Goal: Information Seeking & Learning: Learn about a topic

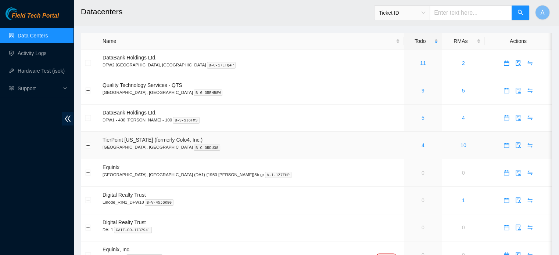
click at [408, 143] on div "4" at bounding box center [423, 145] width 30 height 8
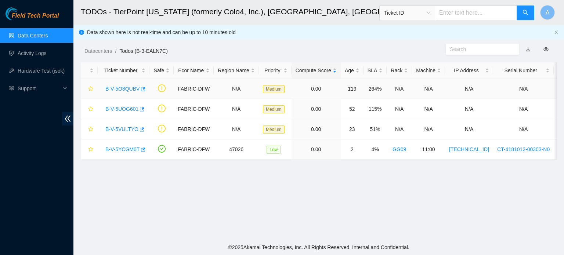
click at [129, 92] on link "B-V-5O8QUBV" at bounding box center [122, 89] width 34 height 6
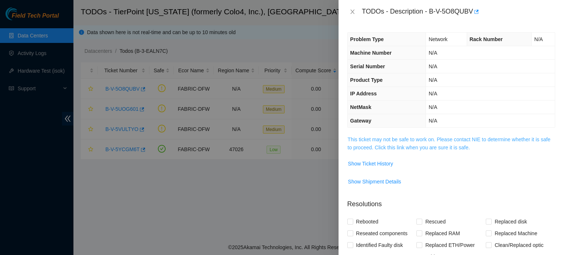
click at [426, 146] on link "This ticket may not be safe to work on. Please contact NIE to determine whether…" at bounding box center [449, 144] width 203 height 14
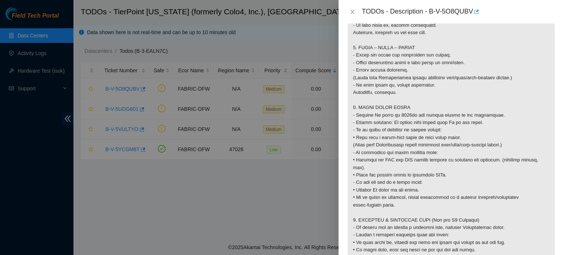
scroll to position [600, 0]
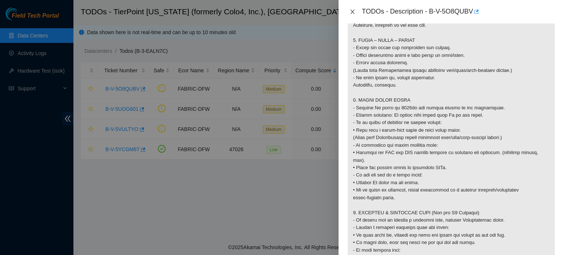
click at [350, 12] on icon "close" at bounding box center [353, 12] width 6 height 6
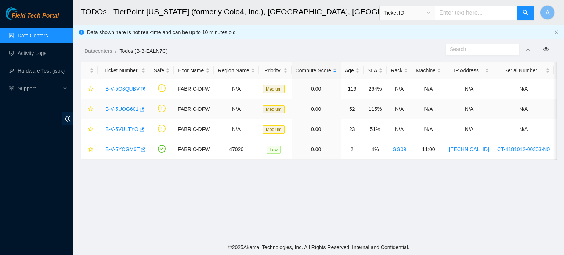
scroll to position [166, 0]
click at [128, 107] on link "B-V-5UOG601" at bounding box center [121, 109] width 33 height 6
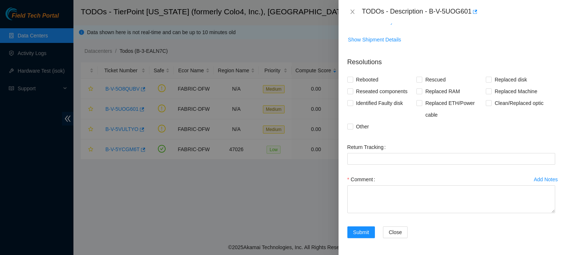
scroll to position [68, 0]
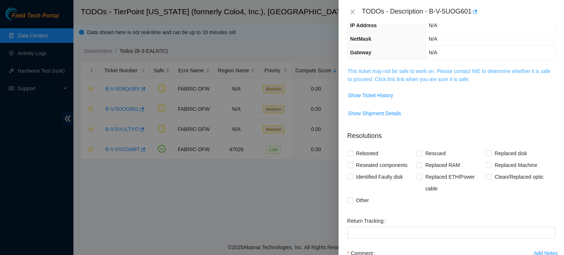
click at [417, 75] on link "This ticket may not be safe to work on. Please contact NIE to determine whether…" at bounding box center [449, 75] width 203 height 14
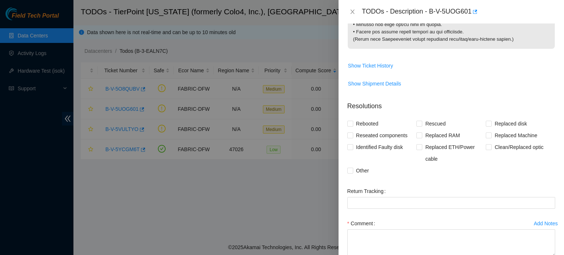
scroll to position [854, 0]
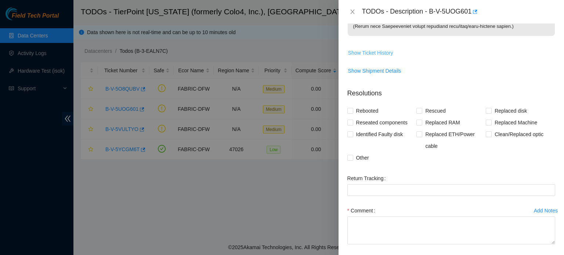
click at [390, 57] on span "Show Ticket History" at bounding box center [370, 53] width 45 height 8
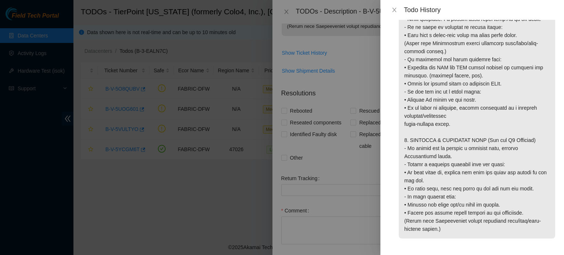
scroll to position [845, 0]
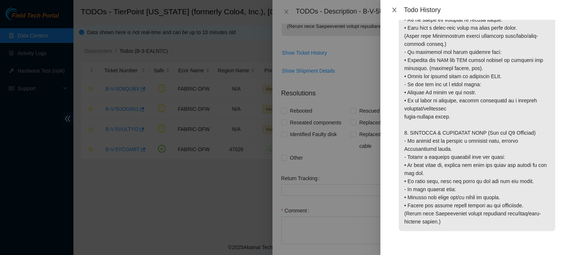
click at [392, 8] on icon "close" at bounding box center [395, 10] width 6 height 6
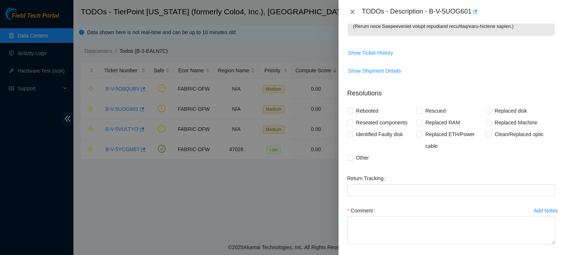
click at [356, 10] on button "Close" at bounding box center [353, 11] width 10 height 7
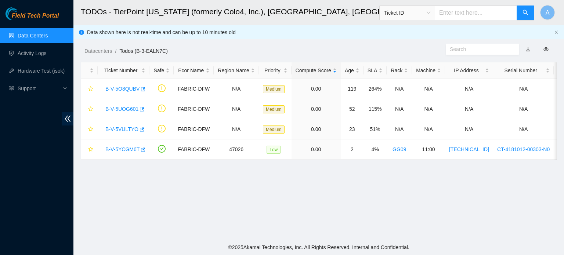
scroll to position [166, 0]
click at [124, 130] on link "B-V-5VULTYO" at bounding box center [121, 129] width 33 height 6
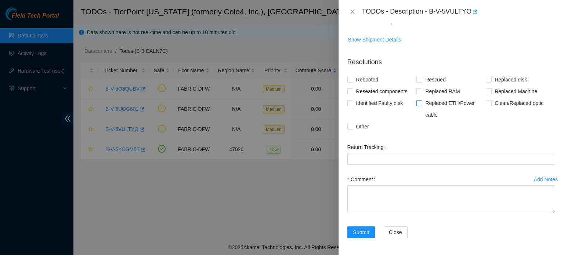
scroll to position [0, 0]
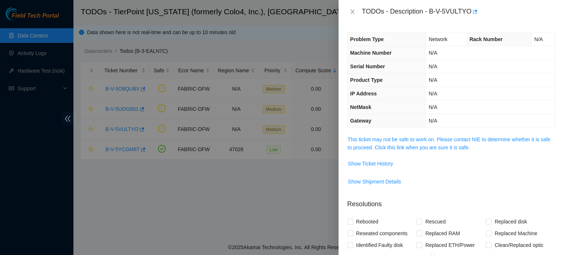
click at [430, 135] on td "This ticket may not be safe to work on. Please contact NIE to determine whether…" at bounding box center [452, 146] width 208 height 22
click at [426, 145] on link "This ticket may not be safe to work on. Please contact NIE to determine whether…" at bounding box center [449, 144] width 203 height 14
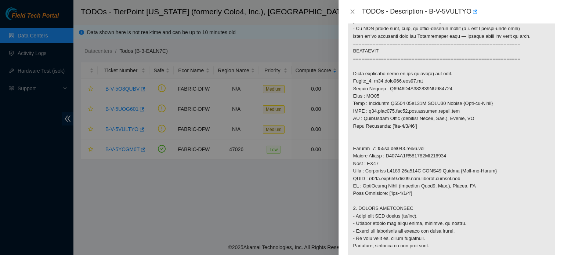
scroll to position [412, 0]
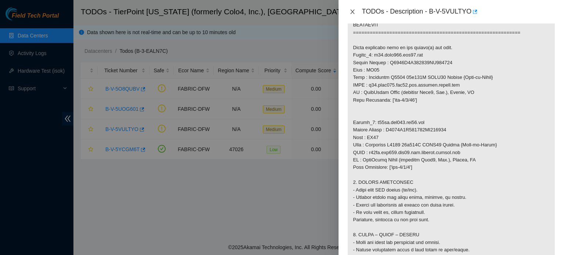
click at [351, 11] on icon "close" at bounding box center [353, 12] width 6 height 6
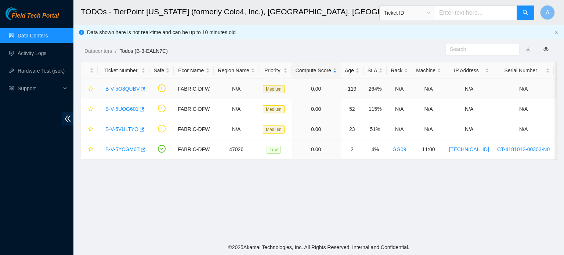
scroll to position [166, 0]
click at [119, 106] on link "B-V-5UOG601" at bounding box center [121, 109] width 33 height 6
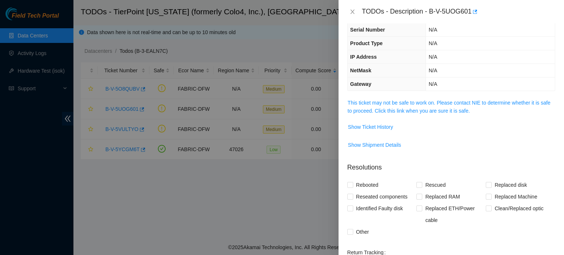
scroll to position [36, 0]
click at [394, 110] on link "This ticket may not be safe to work on. Please contact NIE to determine whether…" at bounding box center [449, 107] width 203 height 14
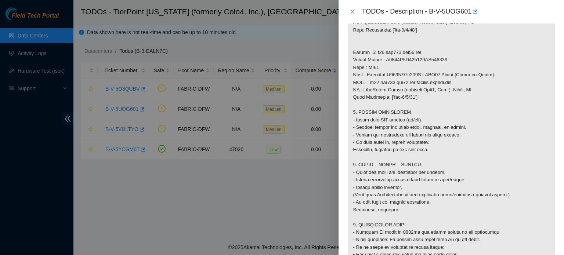
scroll to position [484, 0]
click at [351, 10] on icon "close" at bounding box center [353, 12] width 4 height 4
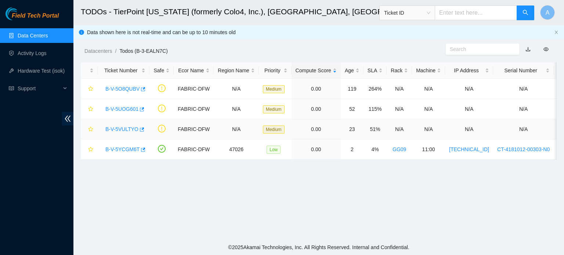
scroll to position [166, 0]
click at [126, 147] on link "B-V-5YCGM6T" at bounding box center [122, 150] width 34 height 6
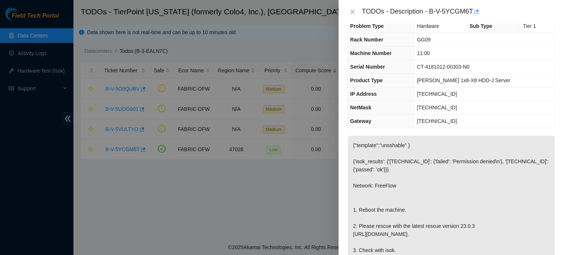
scroll to position [0, 0]
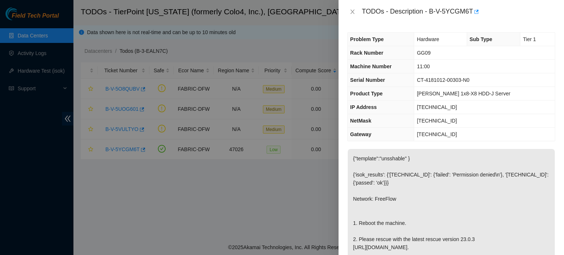
click at [279, 42] on div at bounding box center [282, 127] width 564 height 255
click at [348, 9] on button "Close" at bounding box center [353, 11] width 10 height 7
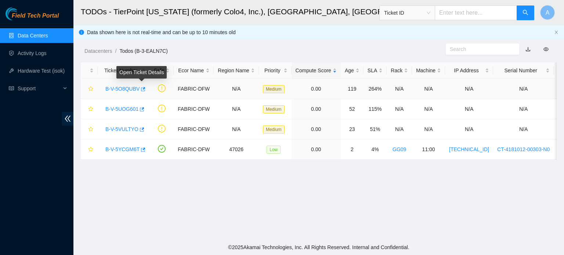
click at [136, 89] on link "B-V-5O8QUBV" at bounding box center [122, 89] width 34 height 6
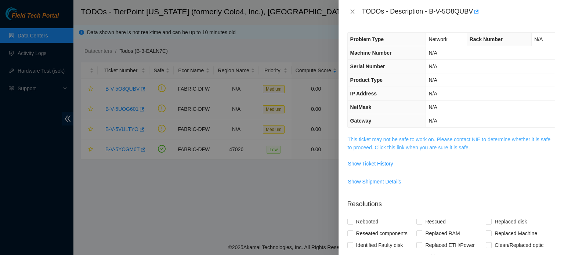
click at [383, 142] on link "This ticket may not be safe to work on. Please contact NIE to determine whether…" at bounding box center [449, 144] width 203 height 14
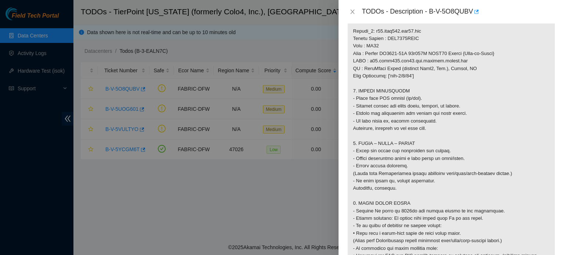
scroll to position [497, 0]
click at [241, 63] on div at bounding box center [282, 127] width 564 height 255
click at [352, 11] on icon "close" at bounding box center [353, 12] width 4 height 4
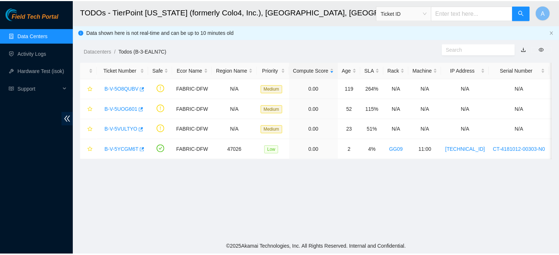
scroll to position [166, 0]
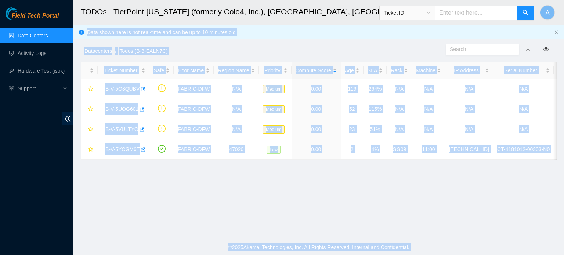
drag, startPoint x: 352, startPoint y: 11, endPoint x: 325, endPoint y: 20, distance: 28.9
click at [325, 20] on body "Field Tech Portal Data Centers Activity Logs Hardware Test (isok) Support TODOs…" at bounding box center [282, 127] width 564 height 255
click at [325, 20] on h2 "TODOs - TierPoint [US_STATE] (formerly Colo4, Inc.), [GEOGRAPHIC_DATA], [GEOGRA…" at bounding box center [273, 12] width 385 height 24
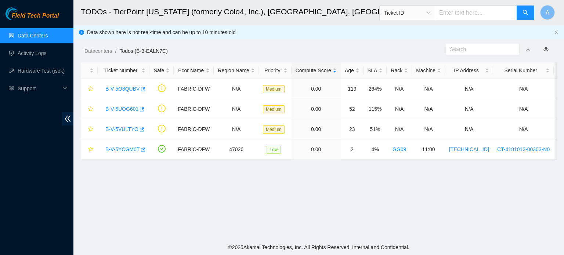
click at [36, 37] on link "Data Centers" at bounding box center [33, 36] width 30 height 6
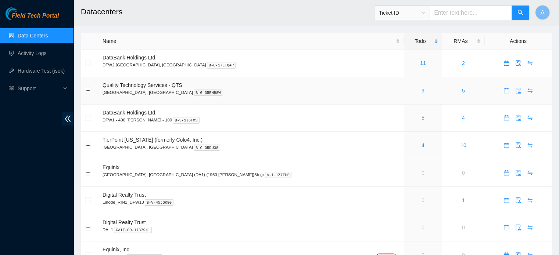
click at [421, 92] on link "9" at bounding box center [422, 91] width 3 height 6
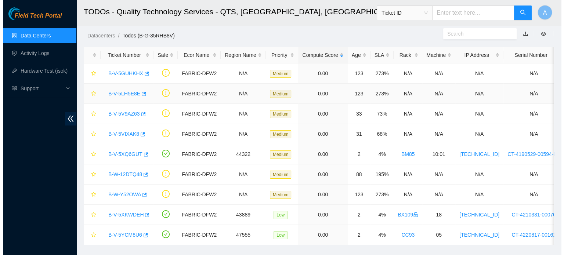
scroll to position [18, 0]
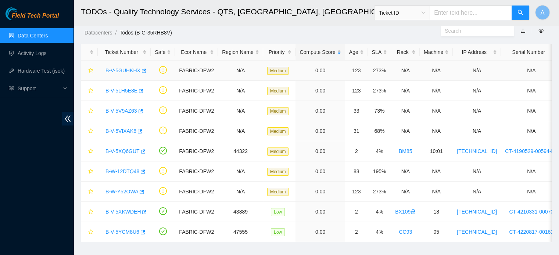
click at [129, 71] on link "B-V-5GUHKHX" at bounding box center [122, 71] width 35 height 6
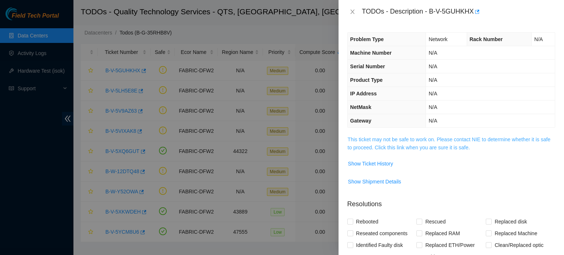
click at [411, 139] on link "This ticket may not be safe to work on. Please contact NIE to determine whether…" at bounding box center [449, 144] width 203 height 14
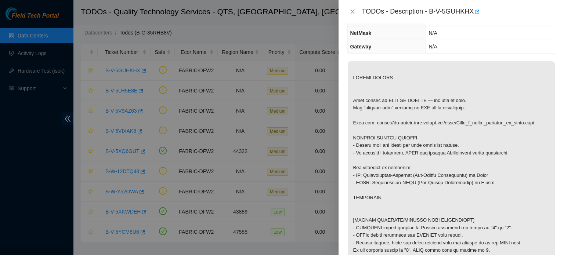
scroll to position [75, 0]
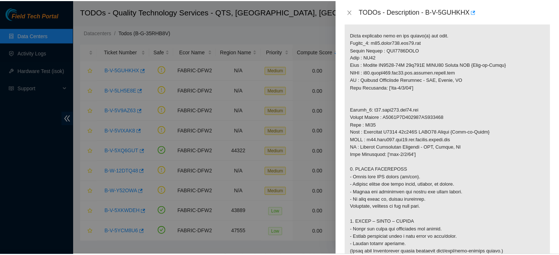
scroll to position [425, 0]
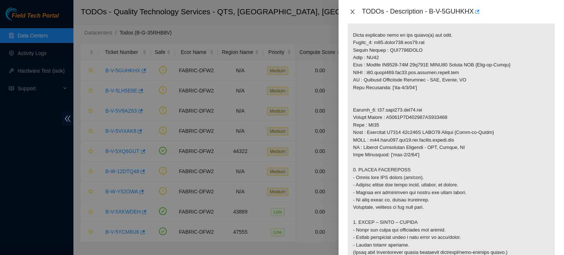
click at [348, 11] on button "Close" at bounding box center [353, 11] width 10 height 7
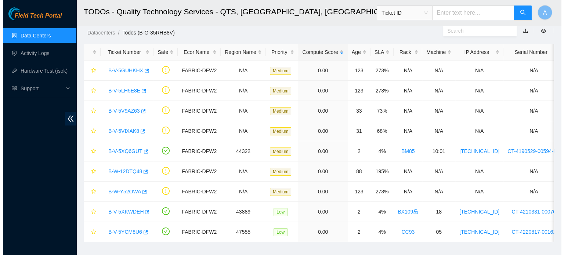
scroll to position [166, 0]
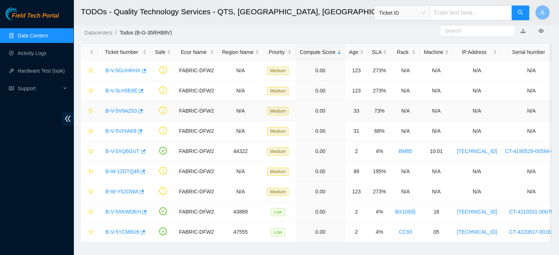
click at [123, 112] on link "B-V-5V9AZ63" at bounding box center [121, 111] width 32 height 6
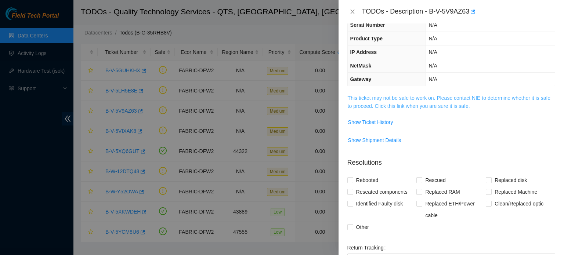
scroll to position [41, 0]
click at [412, 102] on span "This ticket may not be safe to work on. Please contact NIE to determine whether…" at bounding box center [451, 103] width 207 height 16
click at [410, 101] on link "This ticket may not be safe to work on. Please contact NIE to determine whether…" at bounding box center [449, 103] width 203 height 14
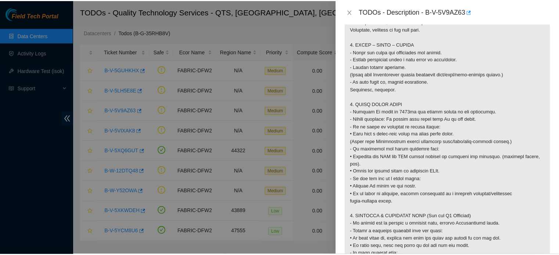
scroll to position [625, 0]
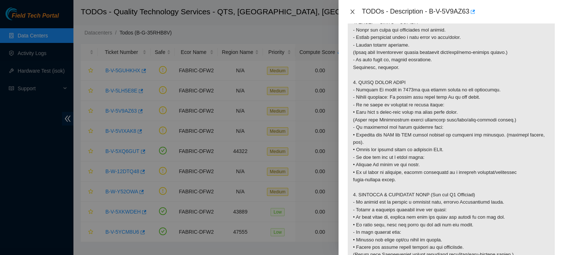
click at [350, 12] on icon "close" at bounding box center [353, 12] width 6 height 6
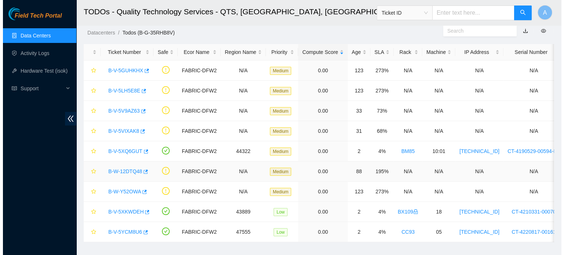
scroll to position [166, 0]
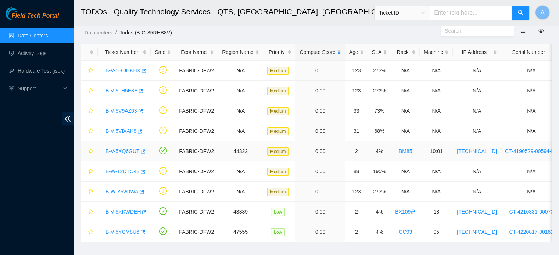
click at [125, 151] on link "B-V-5XQ6GUT" at bounding box center [122, 151] width 34 height 6
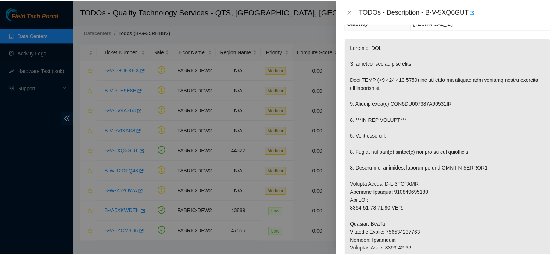
scroll to position [97, 0]
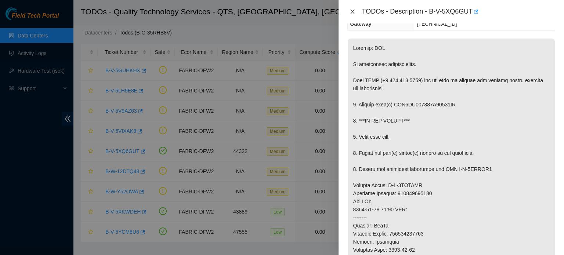
click at [352, 9] on icon "close" at bounding box center [353, 12] width 6 height 6
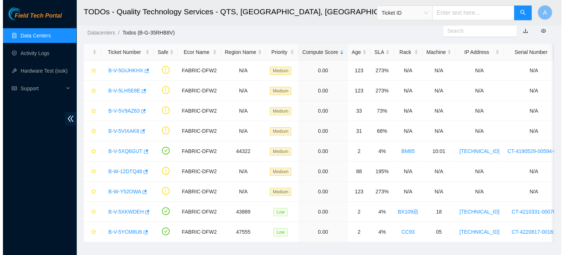
scroll to position [121, 0]
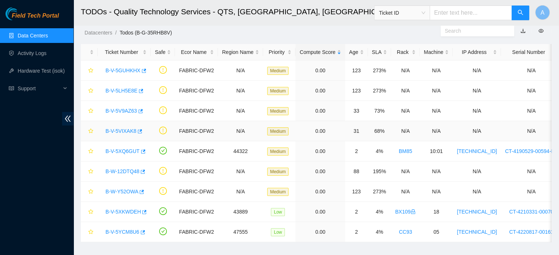
click at [128, 132] on link "B-V-5VIXAK8" at bounding box center [120, 131] width 31 height 6
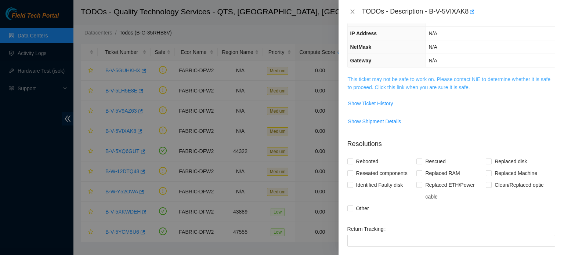
scroll to position [60, 0]
click at [447, 86] on link "This ticket may not be safe to work on. Please contact NIE to determine whether…" at bounding box center [449, 83] width 203 height 14
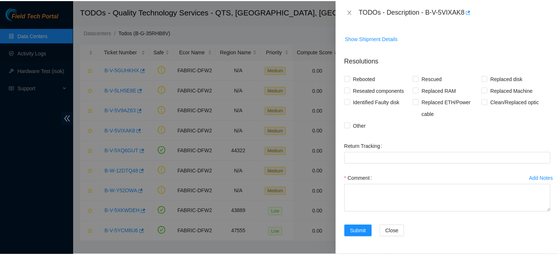
scroll to position [891, 0]
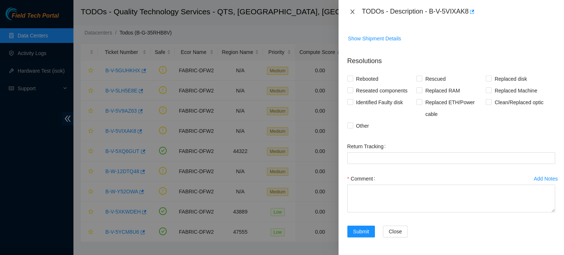
click at [351, 10] on icon "close" at bounding box center [353, 12] width 4 height 4
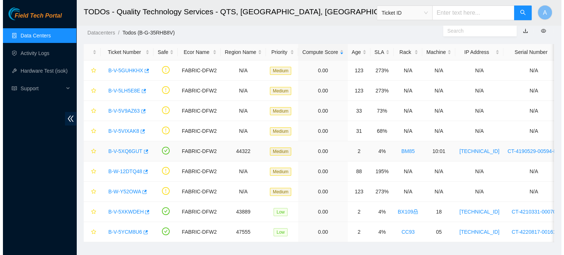
scroll to position [166, 0]
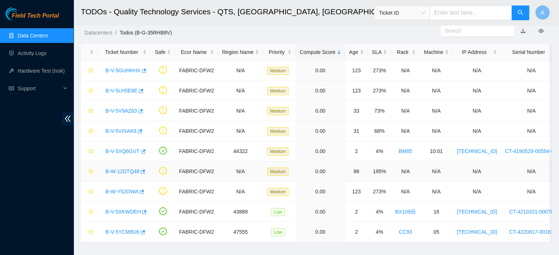
click at [121, 169] on link "B-W-12DTQ48" at bounding box center [122, 172] width 34 height 6
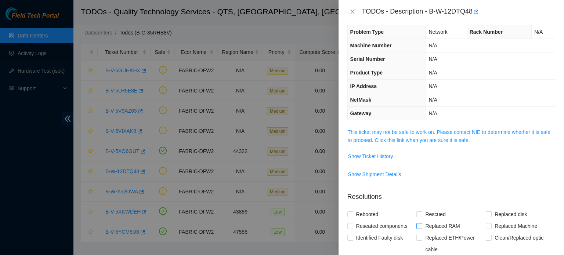
scroll to position [0, 0]
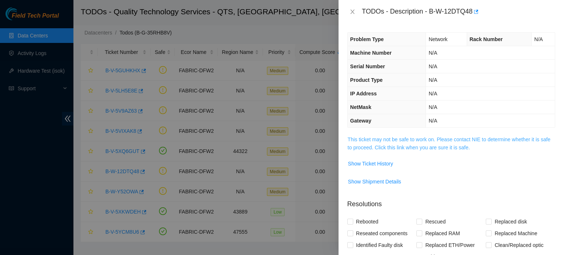
click at [415, 137] on link "This ticket may not be safe to work on. Please contact NIE to determine whether…" at bounding box center [449, 144] width 203 height 14
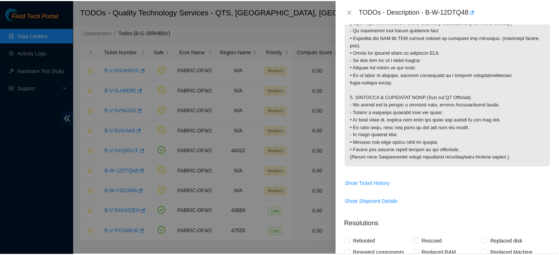
scroll to position [710, 0]
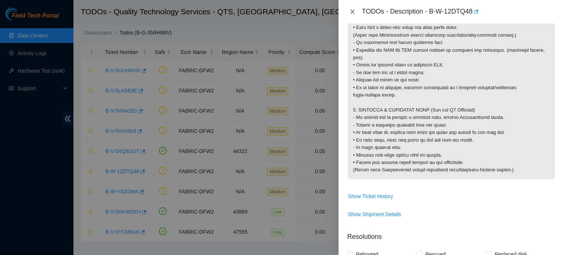
click at [354, 10] on icon "close" at bounding box center [353, 12] width 4 height 4
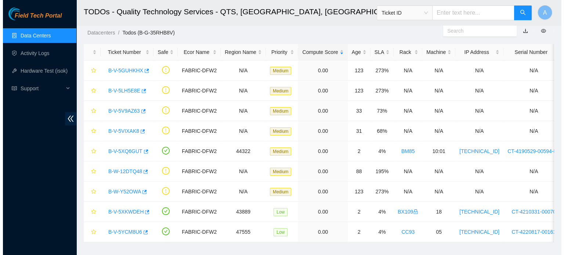
scroll to position [166, 0]
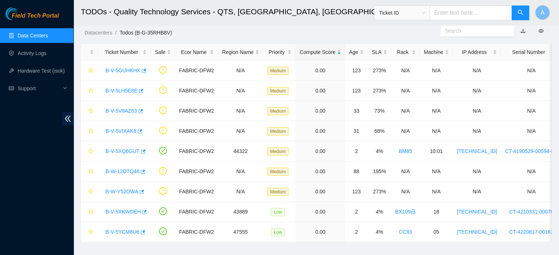
click at [28, 33] on link "Data Centers" at bounding box center [33, 36] width 30 height 6
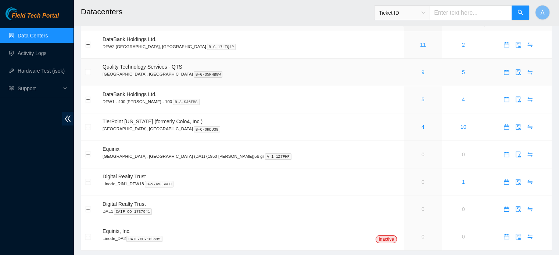
click at [421, 70] on link "9" at bounding box center [422, 72] width 3 height 6
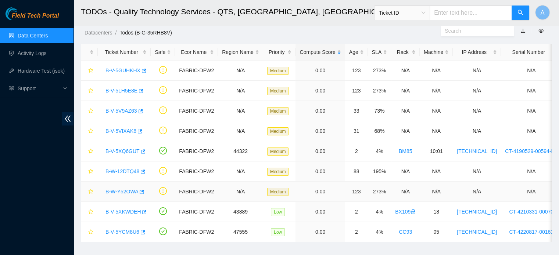
click at [121, 189] on link "B-W-Y52OWA" at bounding box center [121, 192] width 33 height 6
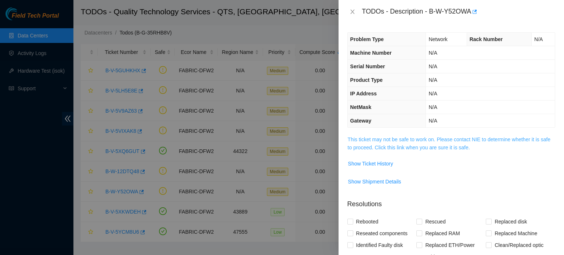
click at [434, 147] on link "This ticket may not be safe to work on. Please contact NIE to determine whether…" at bounding box center [449, 144] width 203 height 14
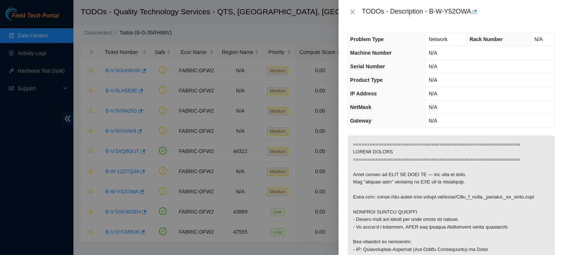
drag, startPoint x: 434, startPoint y: 147, endPoint x: 399, endPoint y: 150, distance: 35.0
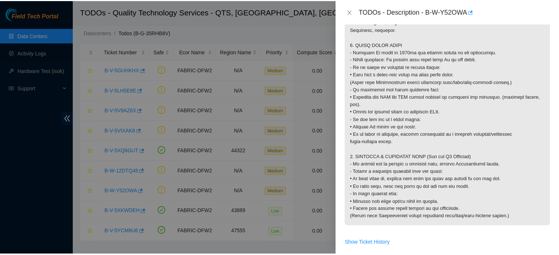
scroll to position [665, 0]
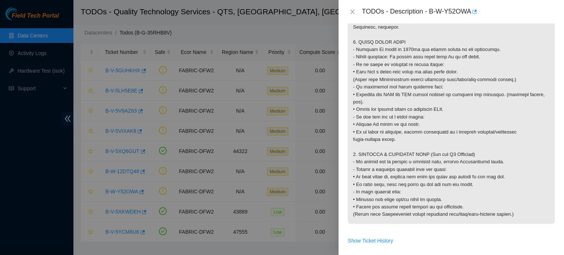
click at [351, 7] on div "TODOs - Description - B-W-Y52OWA" at bounding box center [452, 12] width 208 height 12
click at [351, 9] on icon "close" at bounding box center [353, 12] width 6 height 6
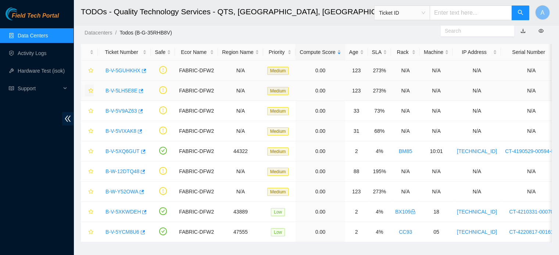
scroll to position [166, 0]
click at [32, 38] on link "Data Centers" at bounding box center [33, 36] width 30 height 6
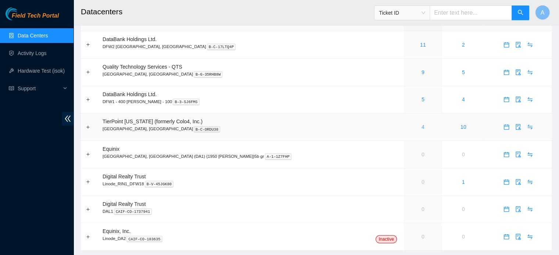
click at [421, 128] on link "4" at bounding box center [422, 127] width 3 height 6
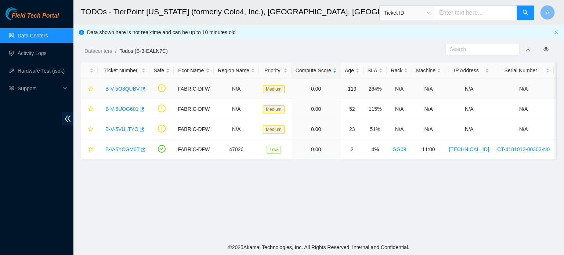
click at [121, 87] on link "B-V-5O8QUBV" at bounding box center [122, 89] width 34 height 6
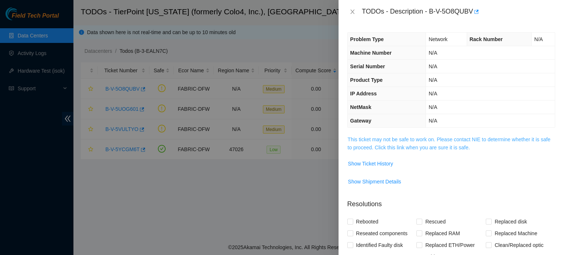
click at [434, 139] on link "This ticket may not be safe to work on. Please contact NIE to determine whether…" at bounding box center [449, 144] width 203 height 14
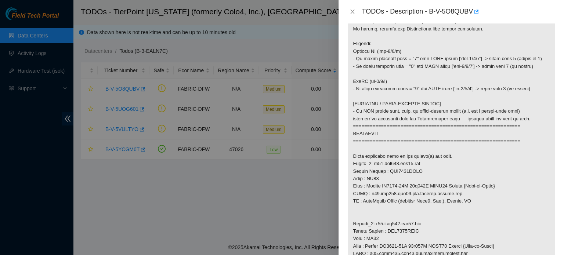
scroll to position [304, 0]
click at [434, 139] on p at bounding box center [451, 205] width 207 height 746
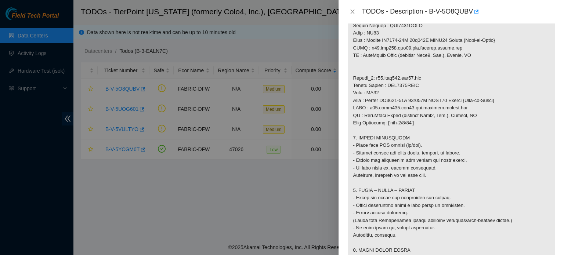
scroll to position [462, 0]
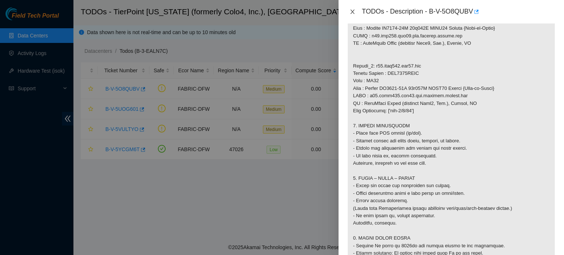
click at [348, 10] on button "Close" at bounding box center [353, 11] width 10 height 7
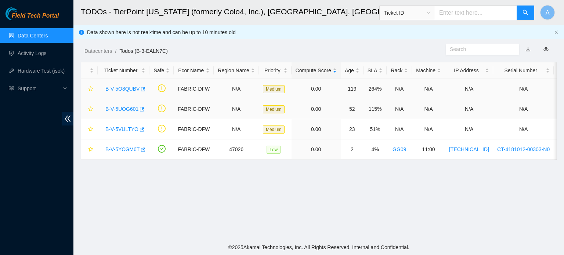
scroll to position [166, 0]
click at [123, 108] on link "B-V-5UOG601" at bounding box center [121, 109] width 33 height 6
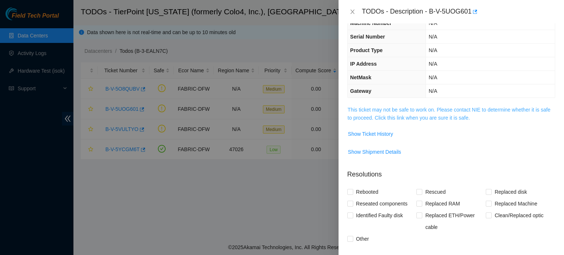
scroll to position [29, 0]
click at [391, 117] on link "This ticket may not be safe to work on. Please contact NIE to determine whether…" at bounding box center [449, 114] width 203 height 14
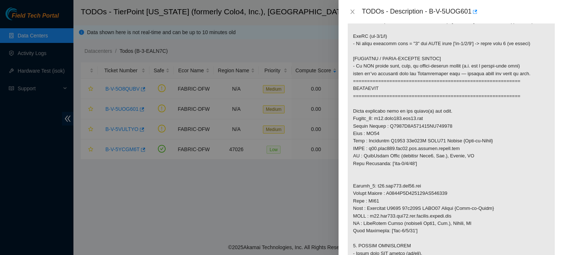
scroll to position [357, 0]
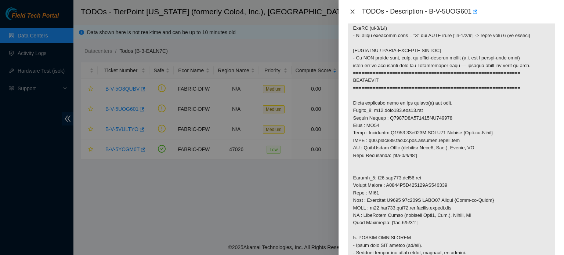
click at [352, 12] on icon "close" at bounding box center [353, 12] width 4 height 4
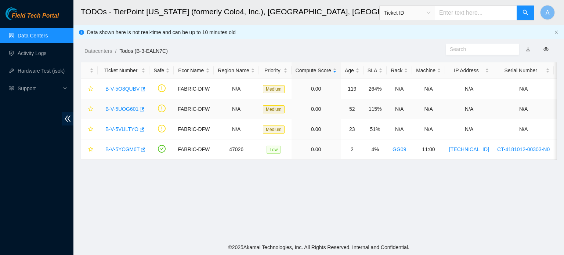
click at [128, 110] on link "B-V-5UOG601" at bounding box center [121, 109] width 33 height 6
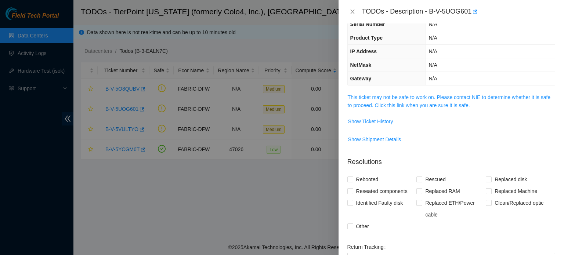
scroll to position [42, 0]
click at [413, 99] on link "This ticket may not be safe to work on. Please contact NIE to determine whether…" at bounding box center [449, 102] width 203 height 14
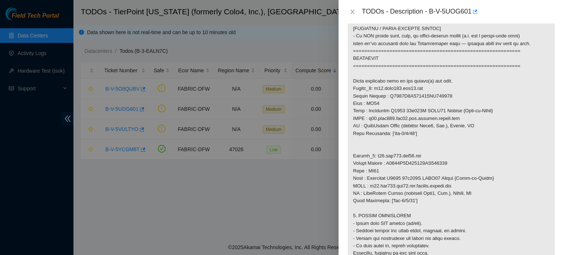
scroll to position [378, 0]
click at [354, 14] on icon "close" at bounding box center [353, 12] width 6 height 6
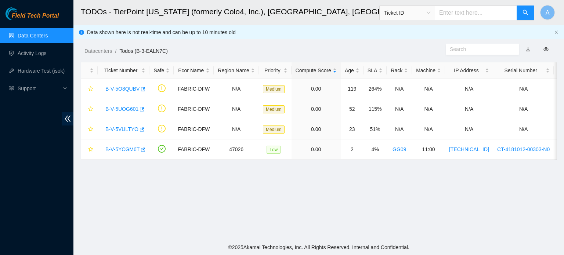
scroll to position [166, 0]
click at [131, 129] on link "B-V-5VULTYO" at bounding box center [121, 129] width 33 height 6
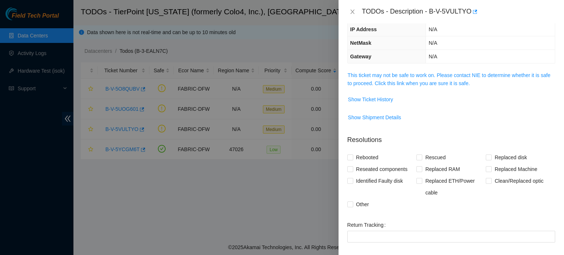
scroll to position [64, 0]
click at [399, 86] on span "This ticket may not be safe to work on. Please contact NIE to determine whether…" at bounding box center [451, 80] width 207 height 16
click at [416, 75] on link "This ticket may not be safe to work on. Please contact NIE to determine whether…" at bounding box center [449, 80] width 203 height 14
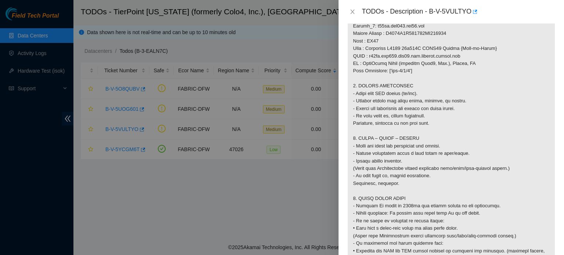
scroll to position [509, 0]
click at [351, 15] on div "TODOs - Description - B-V-5VULTYO" at bounding box center [452, 12] width 208 height 12
click at [352, 12] on icon "close" at bounding box center [353, 12] width 4 height 4
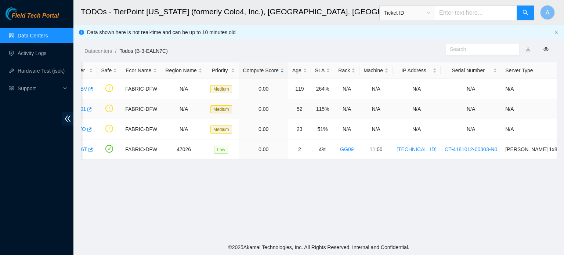
scroll to position [0, 0]
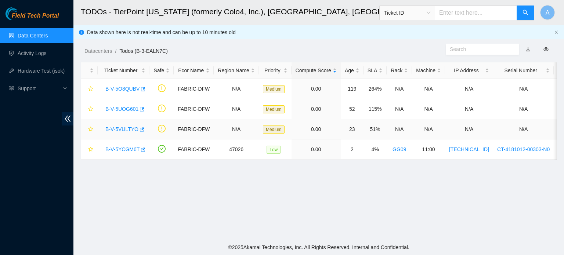
click at [132, 130] on link "B-V-5VULTYO" at bounding box center [121, 129] width 33 height 6
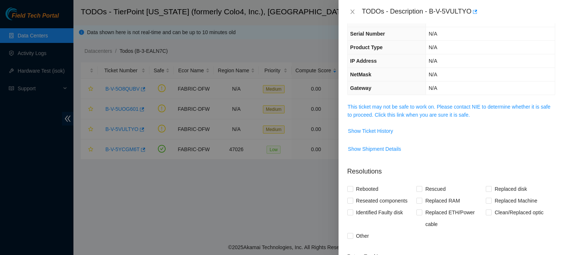
scroll to position [29, 0]
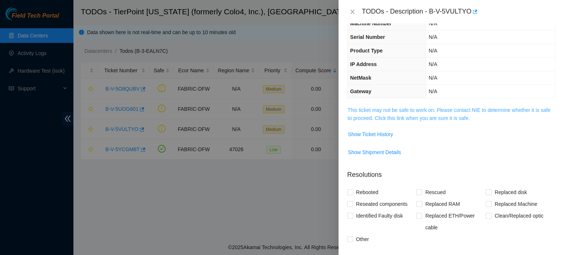
click at [392, 119] on link "This ticket may not be safe to work on. Please contact NIE to determine whether…" at bounding box center [449, 114] width 203 height 14
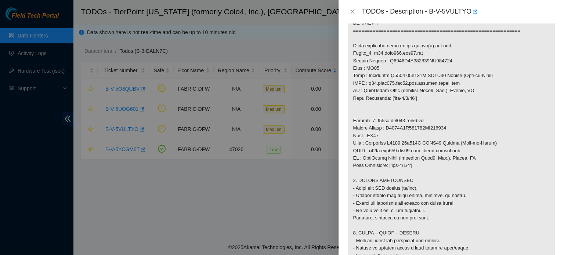
scroll to position [415, 0]
click at [351, 8] on button "Close" at bounding box center [353, 11] width 10 height 7
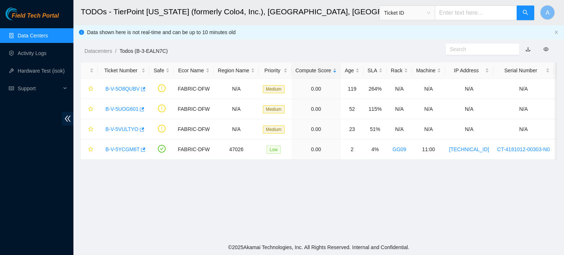
scroll to position [166, 0]
click at [129, 87] on link "B-V-5O8QUBV" at bounding box center [122, 89] width 34 height 6
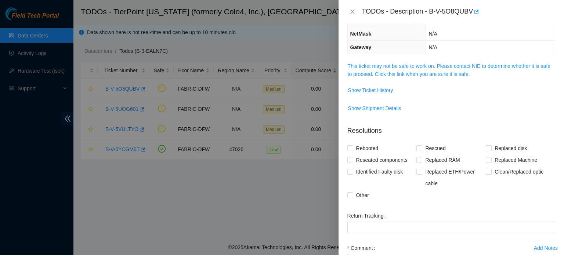
scroll to position [74, 0]
click at [401, 75] on link "This ticket may not be safe to work on. Please contact NIE to determine whether…" at bounding box center [449, 70] width 203 height 14
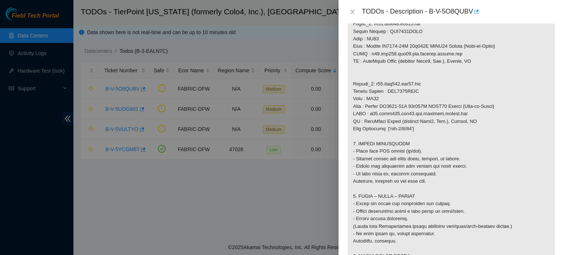
scroll to position [443, 0]
click at [350, 10] on icon "close" at bounding box center [353, 12] width 6 height 6
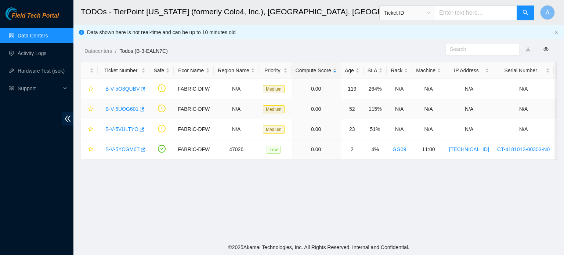
scroll to position [166, 0]
click at [130, 109] on link "B-V-5UOG601" at bounding box center [121, 109] width 33 height 6
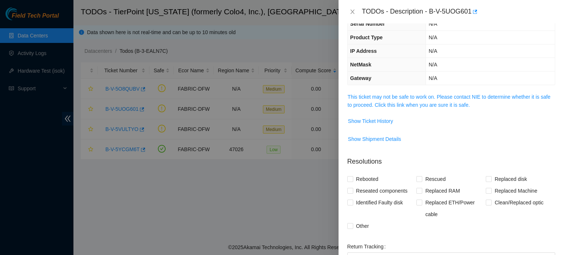
scroll to position [40, 0]
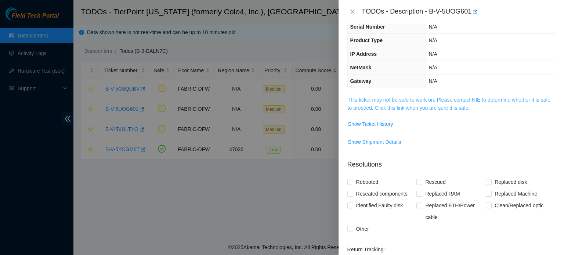
click at [407, 97] on link "This ticket may not be safe to work on. Please contact NIE to determine whether…" at bounding box center [449, 104] width 203 height 14
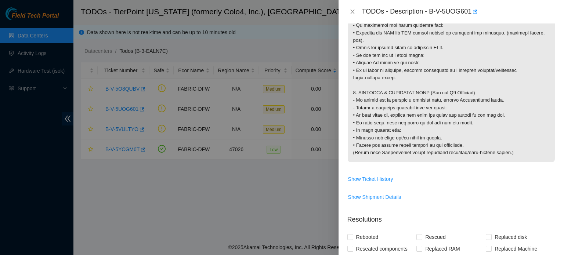
scroll to position [837, 0]
